Goal: Task Accomplishment & Management: Complete application form

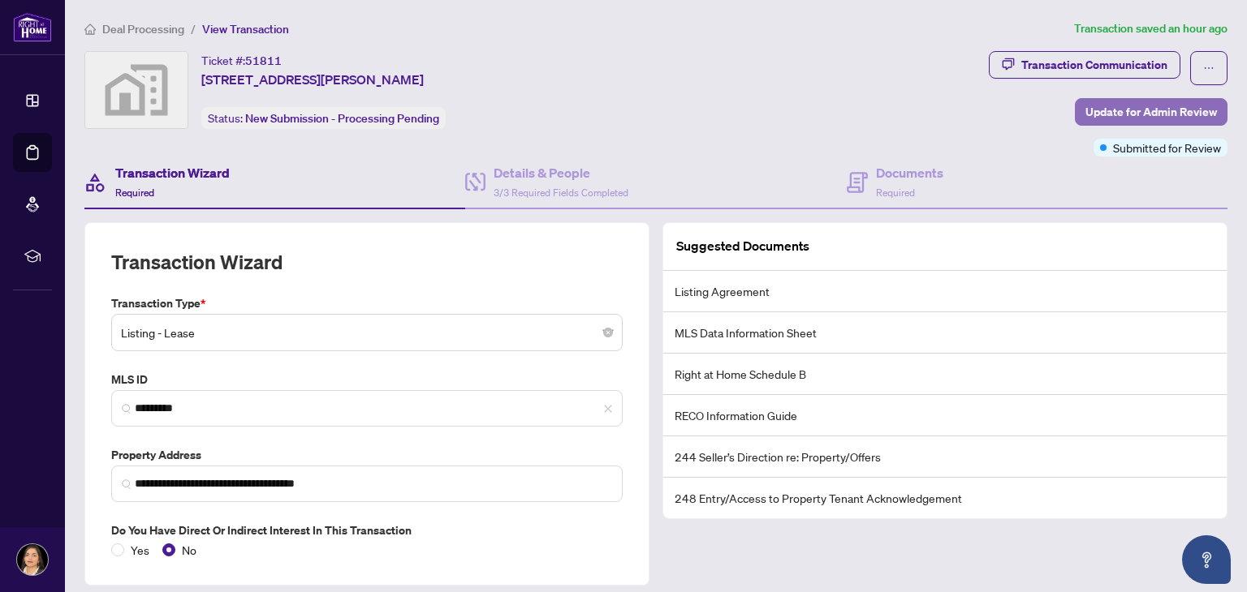
click at [1117, 109] on span "Update for Admin Review" at bounding box center [1150, 112] width 131 height 26
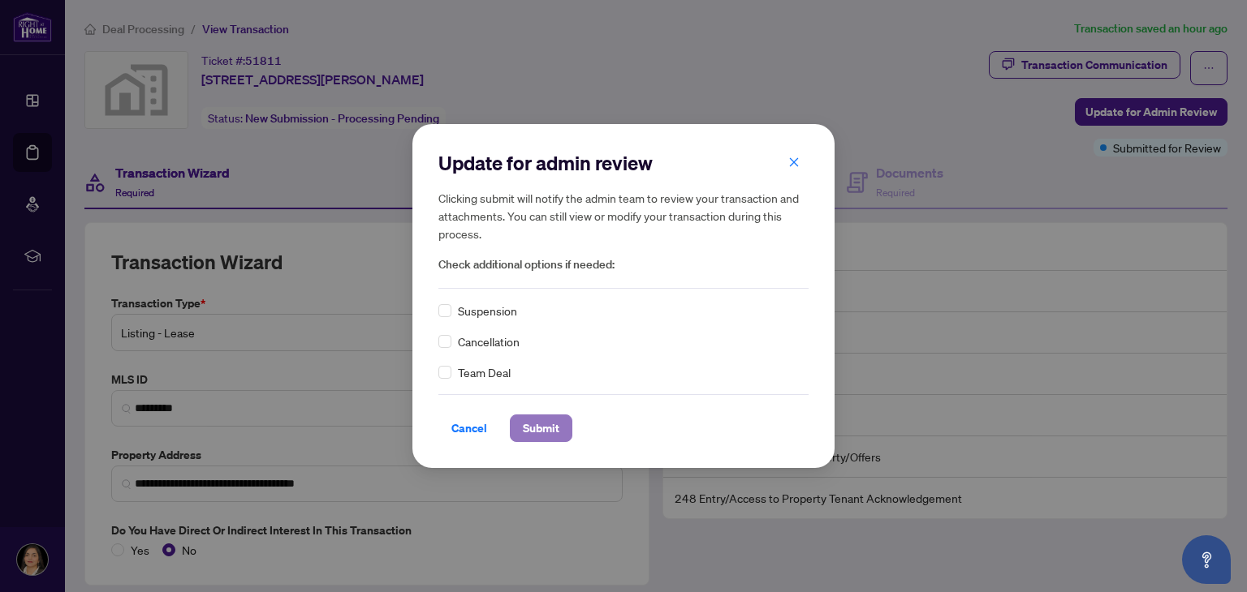
click at [548, 427] on span "Submit" at bounding box center [541, 429] width 37 height 26
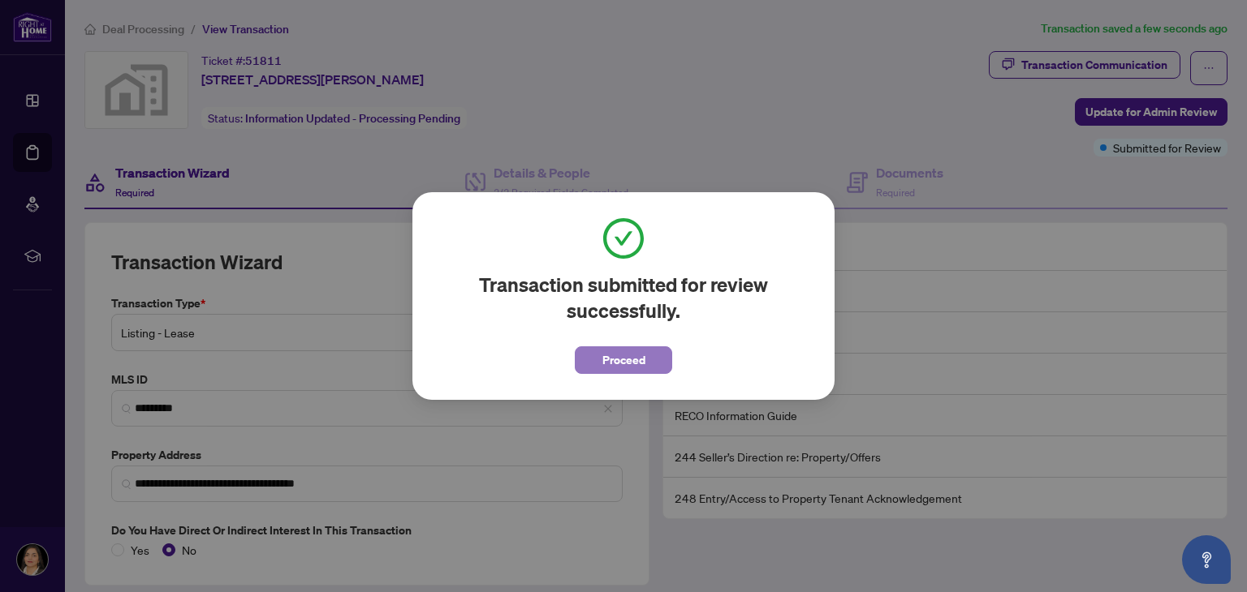
click at [633, 360] on span "Proceed" at bounding box center [623, 360] width 43 height 26
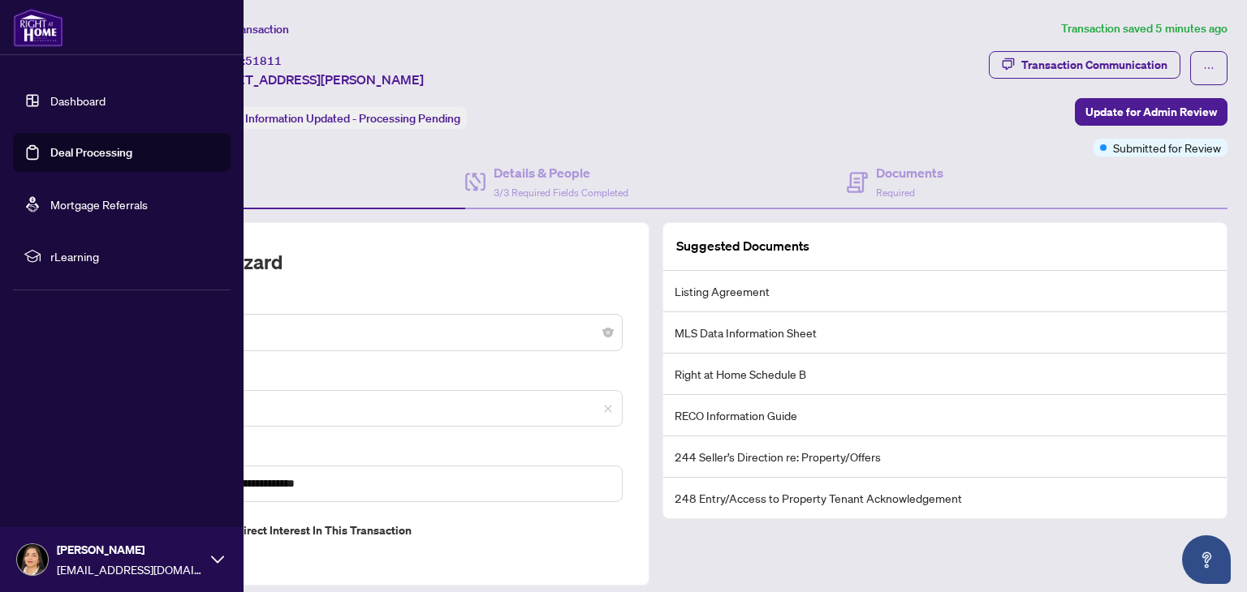
click at [59, 147] on link "Deal Processing" at bounding box center [91, 152] width 82 height 15
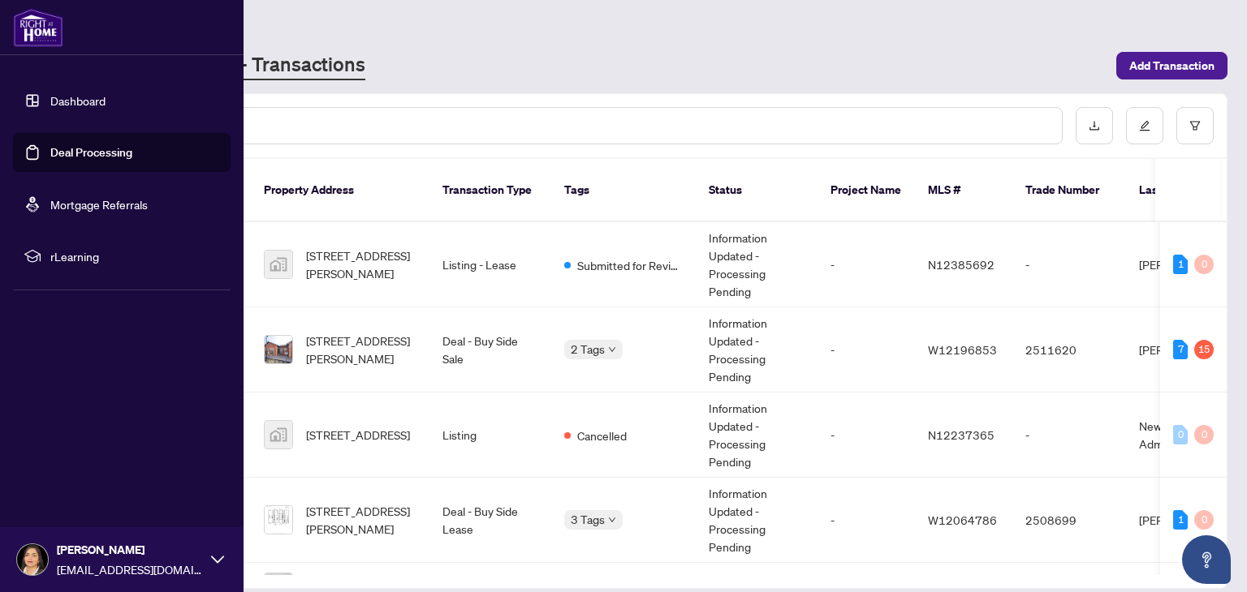
click at [92, 108] on link "Dashboard" at bounding box center [77, 100] width 55 height 15
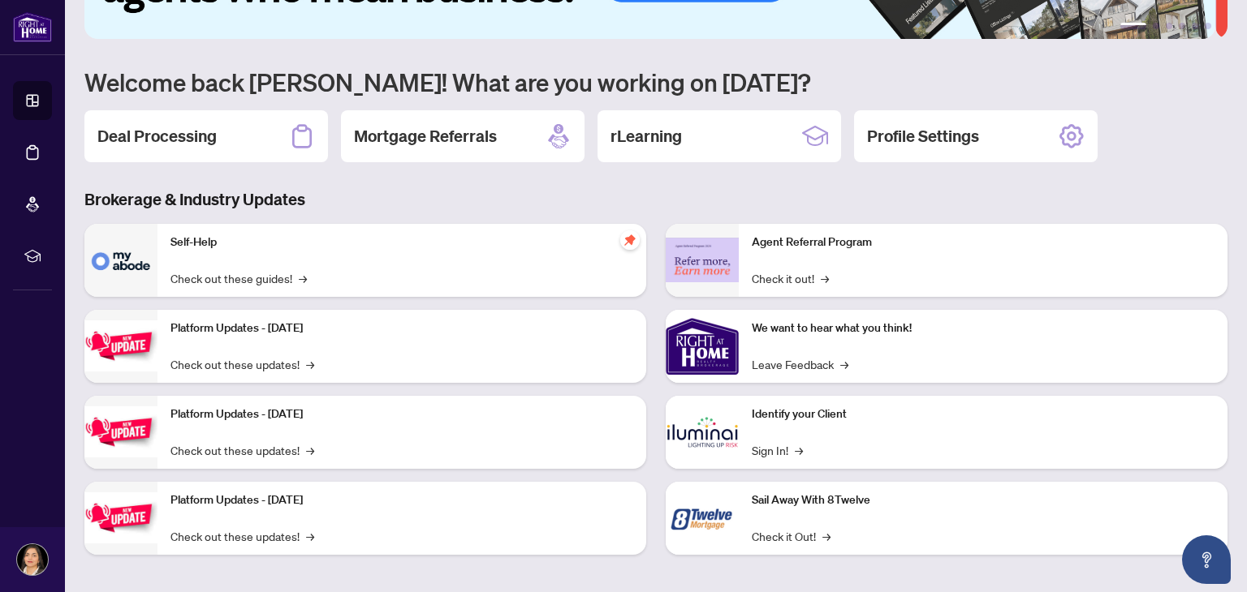
scroll to position [109, 0]
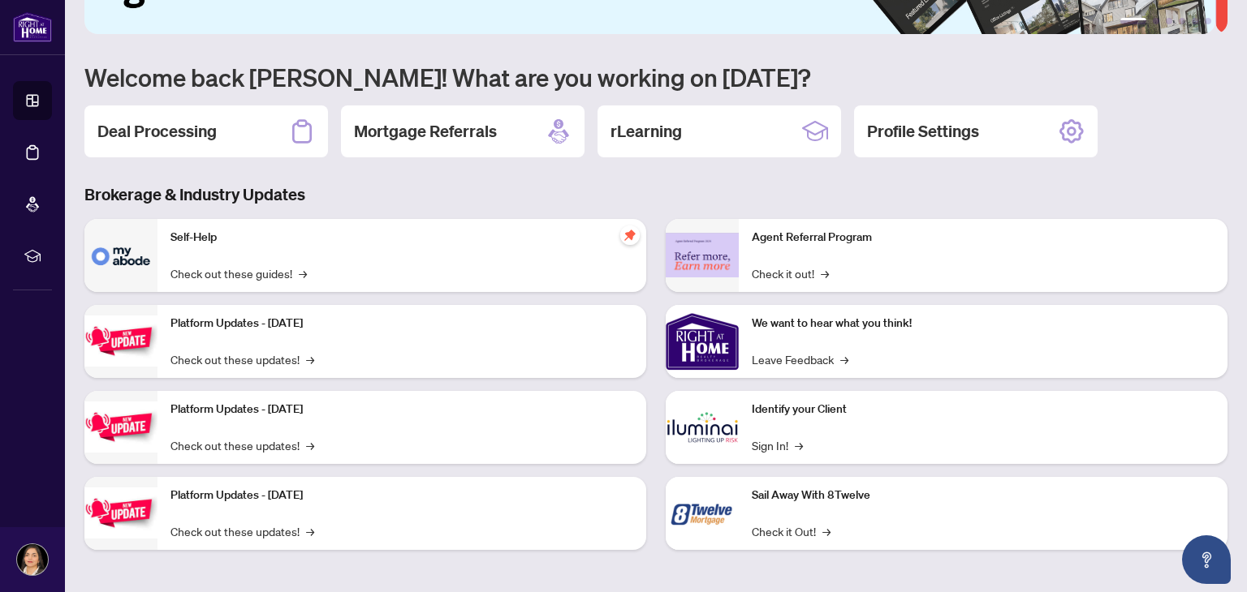
click at [769, 420] on div "Identify your Client Sign In! →" at bounding box center [983, 427] width 489 height 73
click at [762, 410] on p "Identify your Client" at bounding box center [983, 410] width 463 height 18
click at [756, 441] on link "Sign In! →" at bounding box center [777, 446] width 51 height 18
